Goal: Task Accomplishment & Management: Use online tool/utility

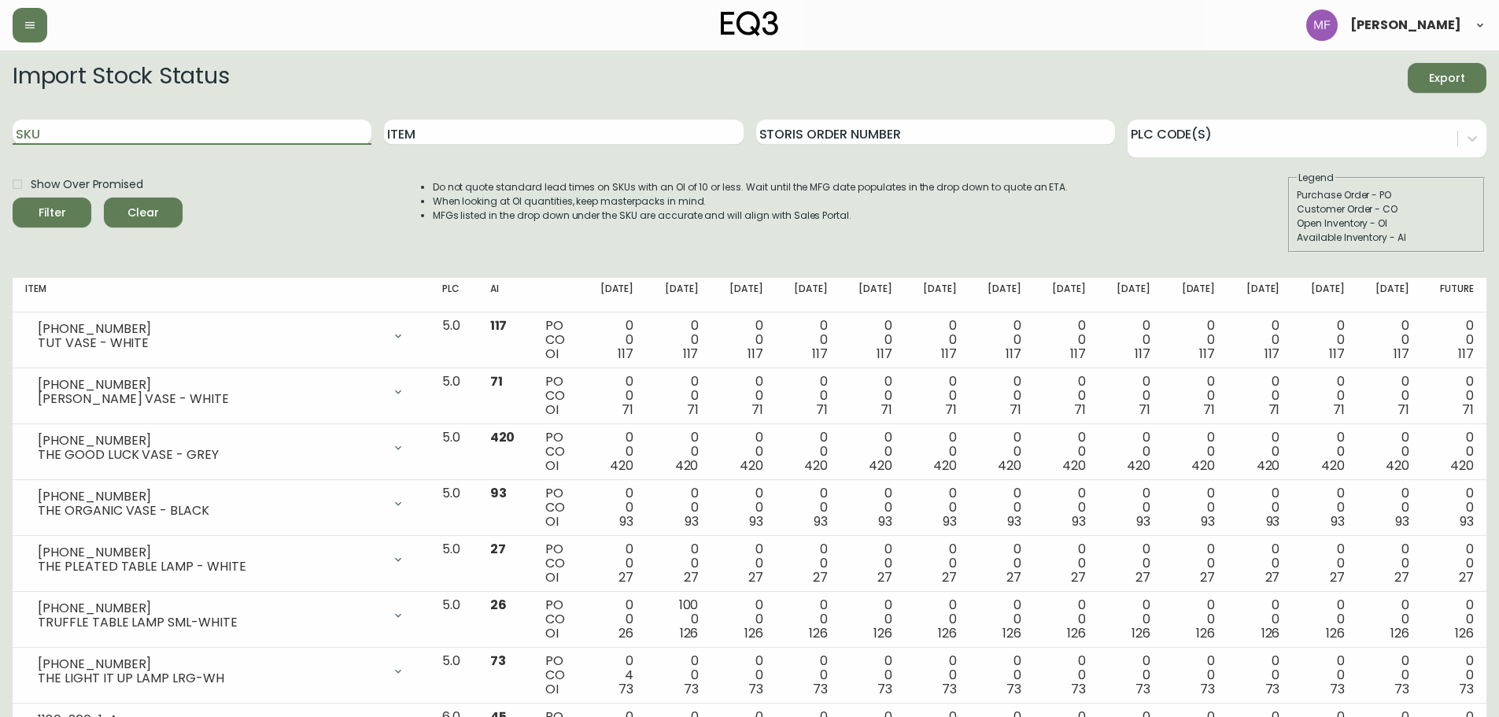
click at [164, 125] on input "SKU" at bounding box center [192, 132] width 359 height 25
paste input "[PHONE_NUMBER]"
type input "[PHONE_NUMBER]"
click at [13, 198] on button "Filter" at bounding box center [52, 213] width 79 height 30
